Goal: Information Seeking & Learning: Find specific fact

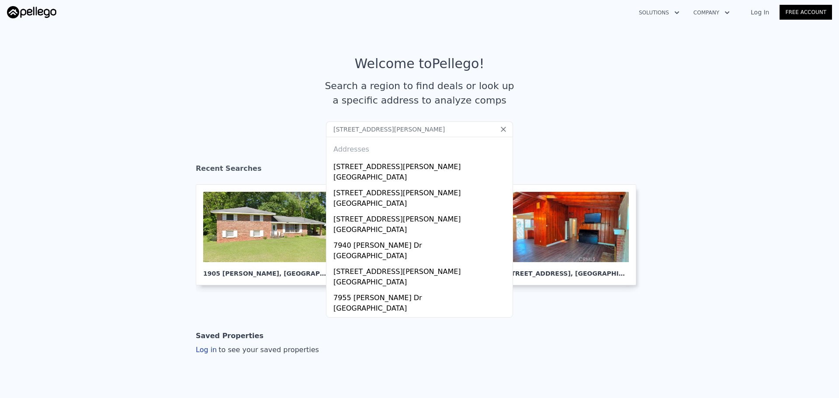
type input "[STREET_ADDRESS][PERSON_NAME]"
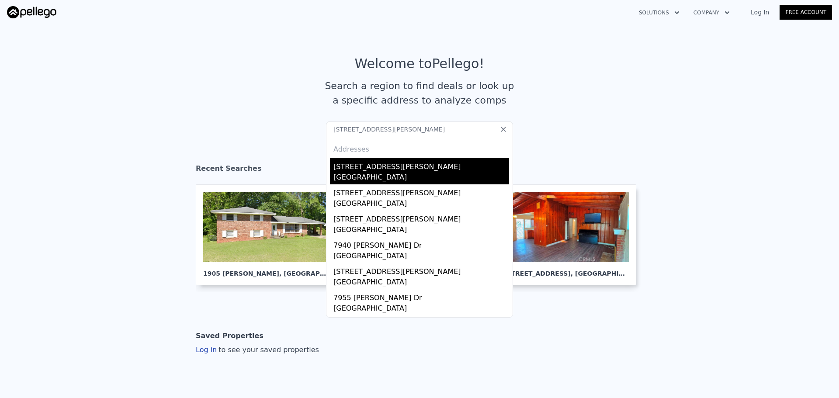
click at [346, 175] on div "[GEOGRAPHIC_DATA]" at bounding box center [421, 178] width 176 height 12
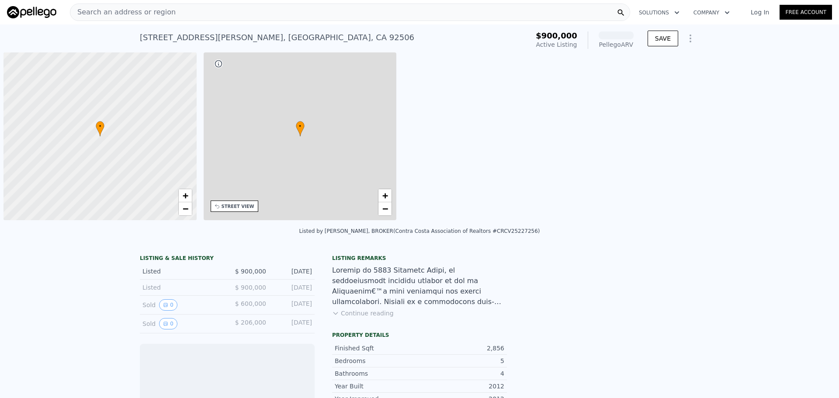
scroll to position [0, 3]
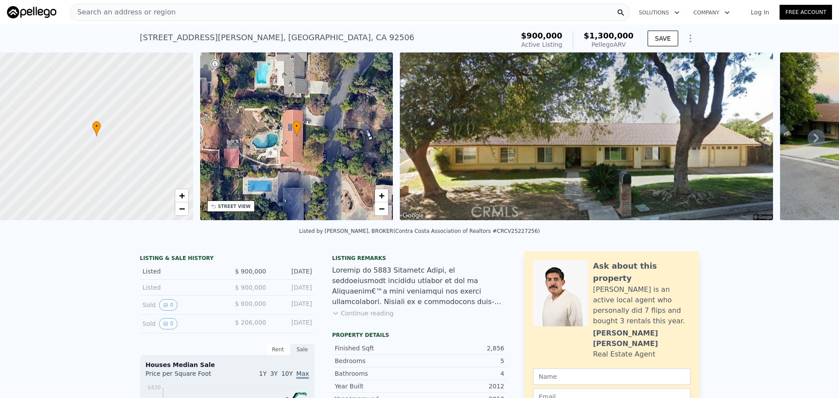
click at [195, 12] on div "Search an address or region" at bounding box center [350, 11] width 560 height 17
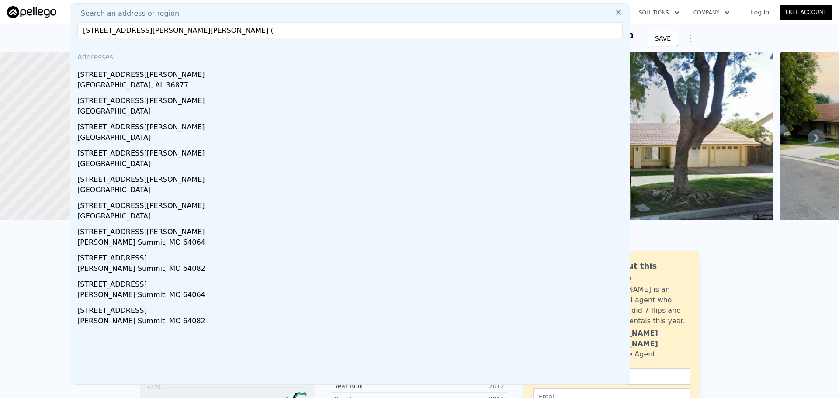
paste input "[STREET_ADDRESS][PERSON_NAME]"
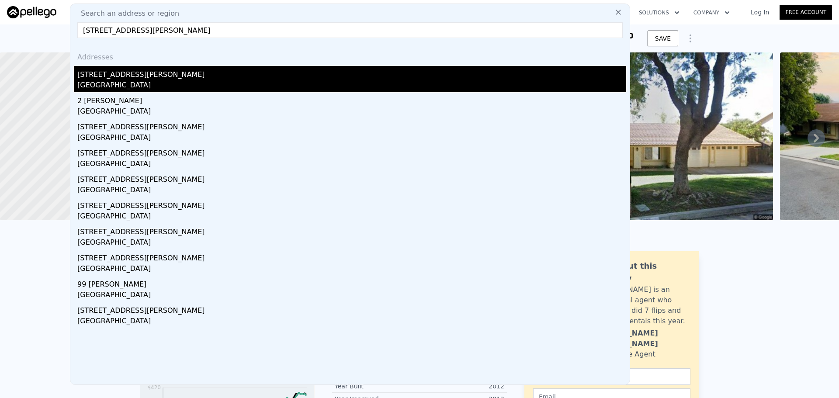
type input "[STREET_ADDRESS][PERSON_NAME]"
click at [201, 72] on div "[STREET_ADDRESS][PERSON_NAME]" at bounding box center [351, 73] width 549 height 14
